Goal: Navigation & Orientation: Find specific page/section

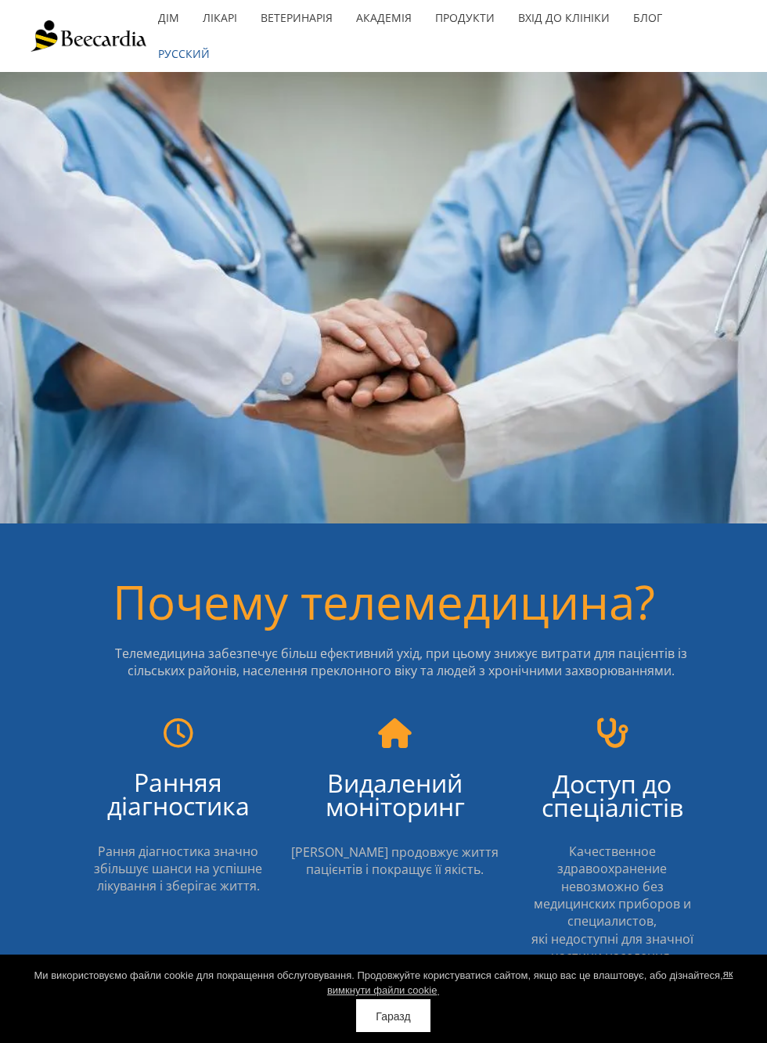
click at [476, 17] on font "Продукти" at bounding box center [464, 17] width 59 height 15
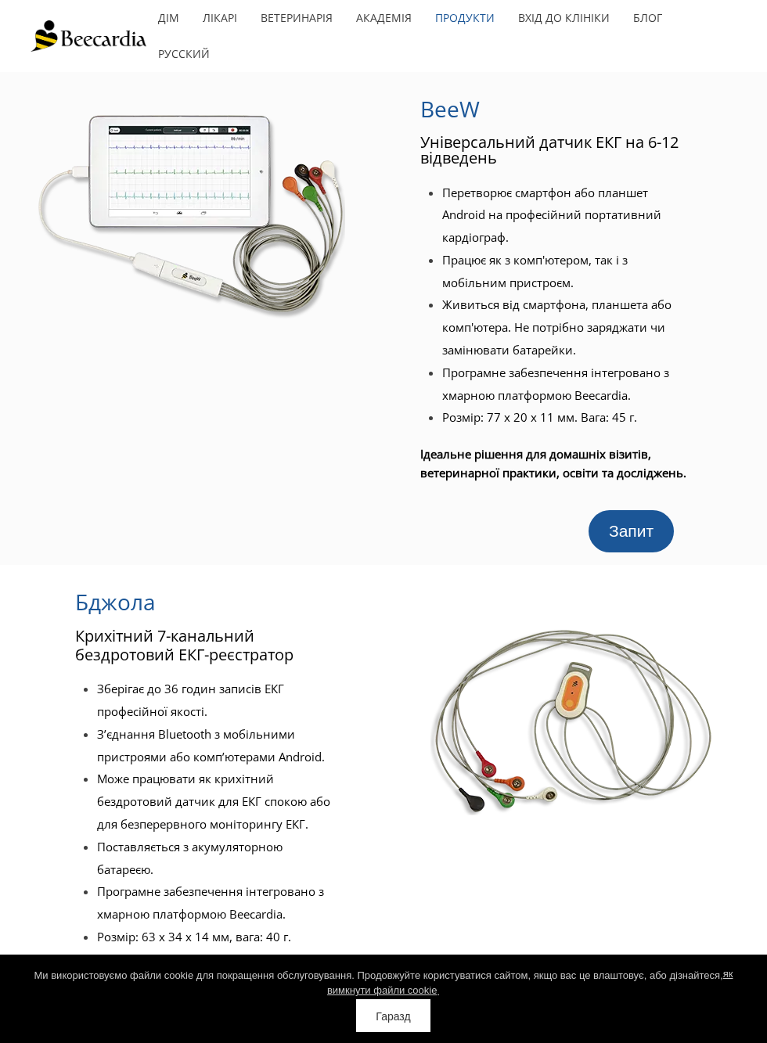
click at [227, 16] on font "Лікарі" at bounding box center [220, 17] width 34 height 15
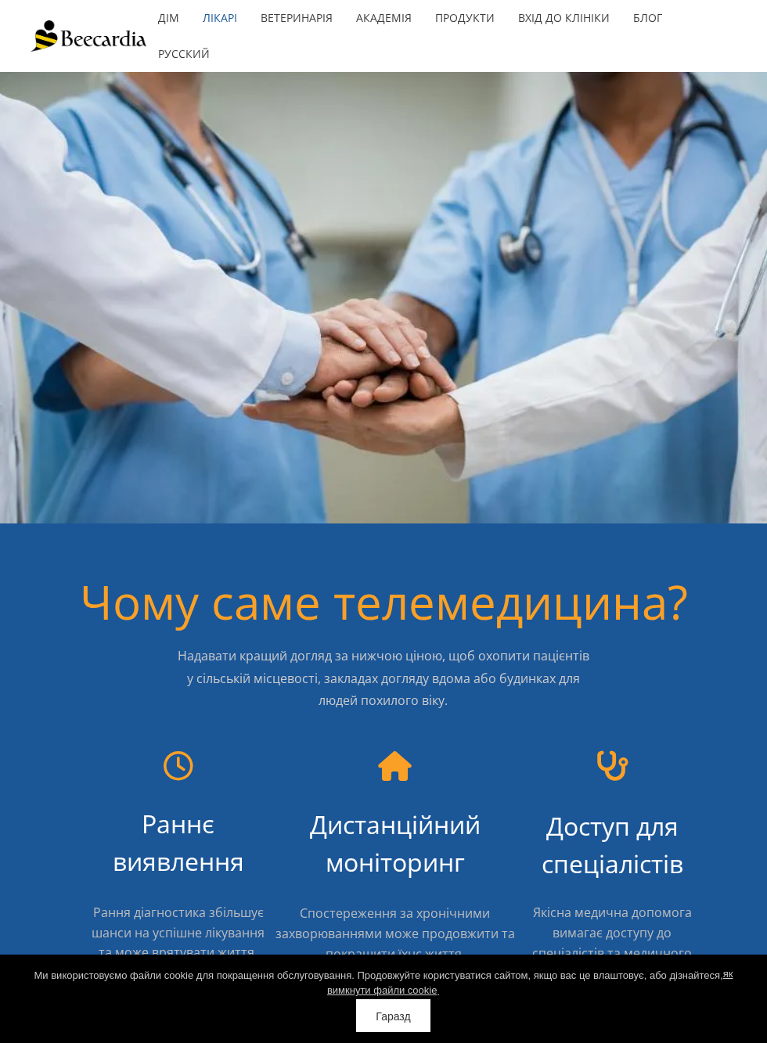
click at [192, 52] on font "Русский" at bounding box center [184, 53] width 52 height 15
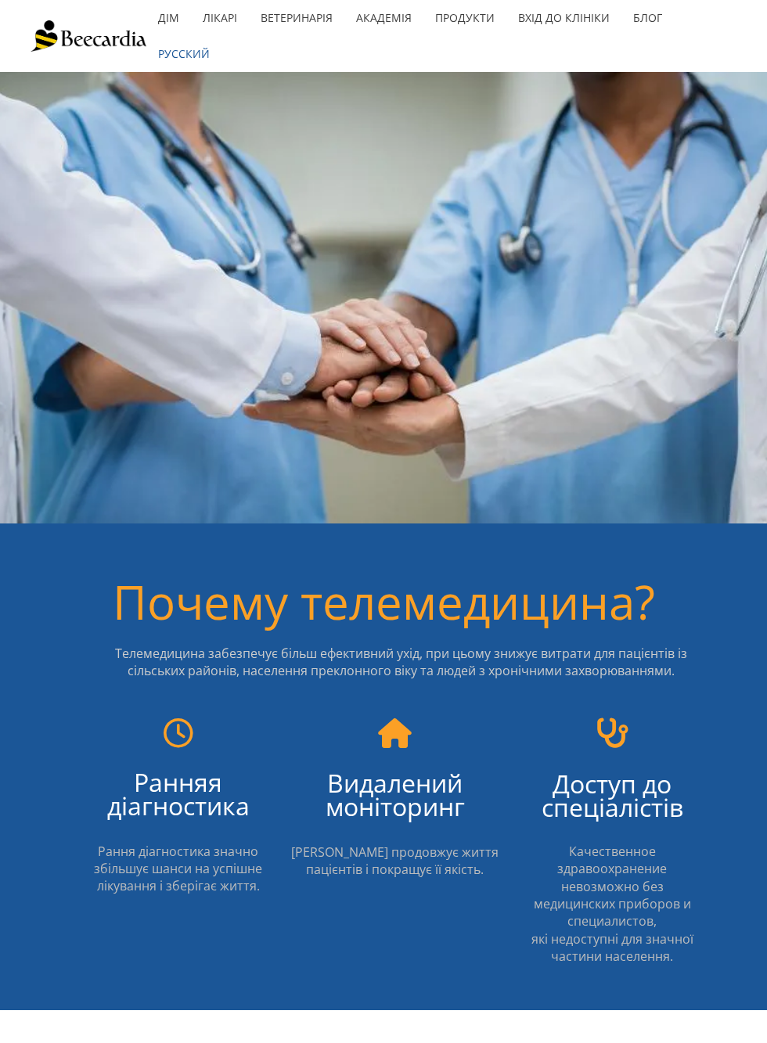
click at [200, 52] on font "Русский" at bounding box center [184, 53] width 52 height 15
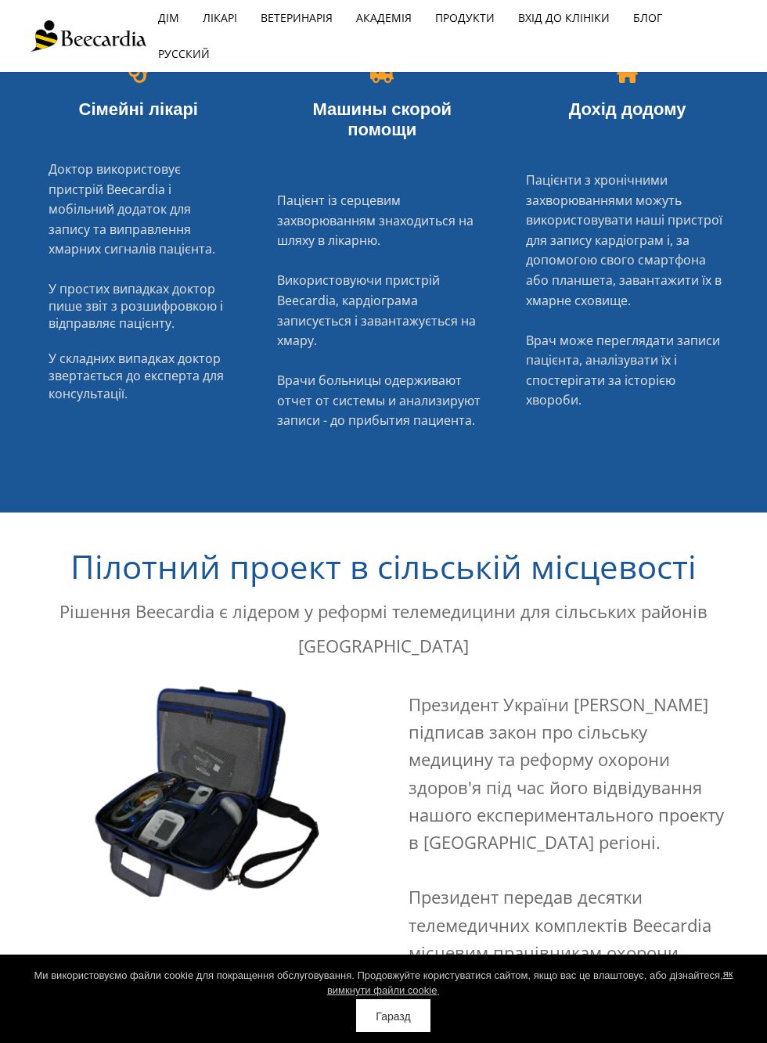
scroll to position [2491, 0]
